Goal: Find specific page/section: Find specific page/section

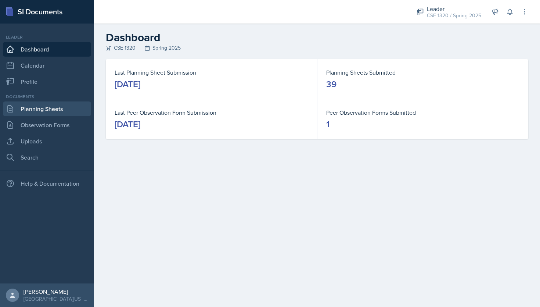
click at [44, 107] on link "Planning Sheets" at bounding box center [47, 108] width 88 height 15
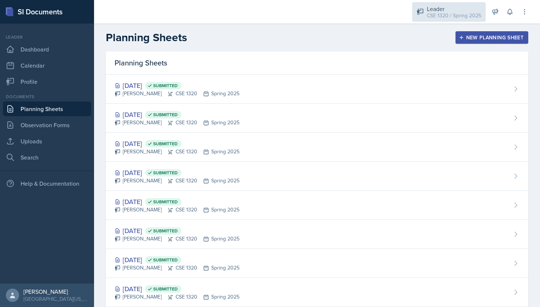
click at [447, 8] on div "Leader" at bounding box center [454, 8] width 54 height 9
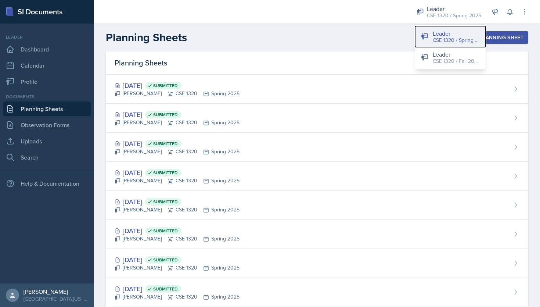
click at [448, 39] on div "CSE 1320 / Spring 2025" at bounding box center [456, 40] width 47 height 8
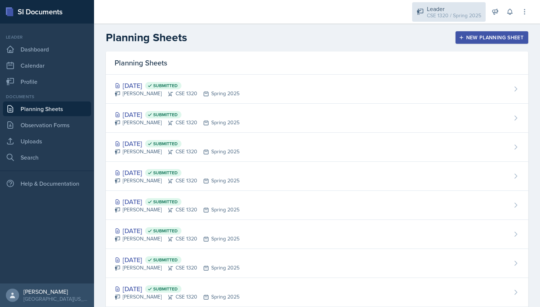
click at [444, 11] on div "Leader" at bounding box center [454, 8] width 54 height 9
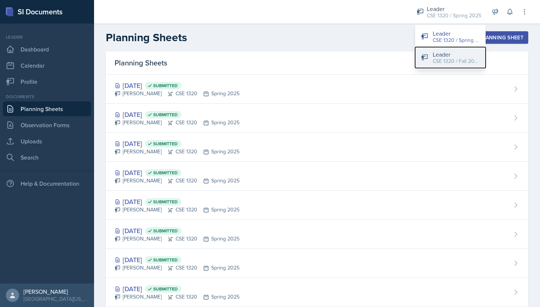
click at [445, 55] on div "Leader" at bounding box center [456, 54] width 47 height 9
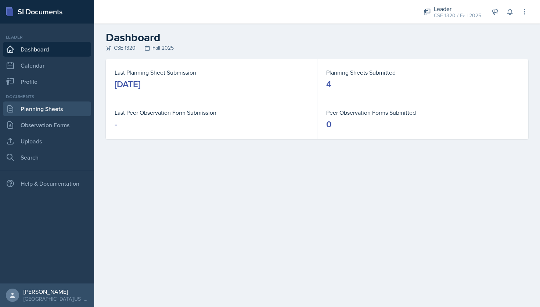
click at [42, 108] on link "Planning Sheets" at bounding box center [47, 108] width 88 height 15
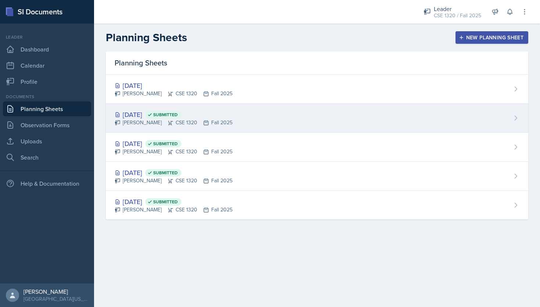
click at [295, 132] on div "[DATE] Submitted [PERSON_NAME] CSE 1320 Fall 2025" at bounding box center [317, 118] width 423 height 29
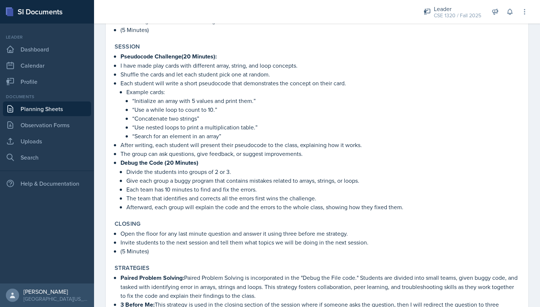
scroll to position [811, 0]
